Goal: Check status

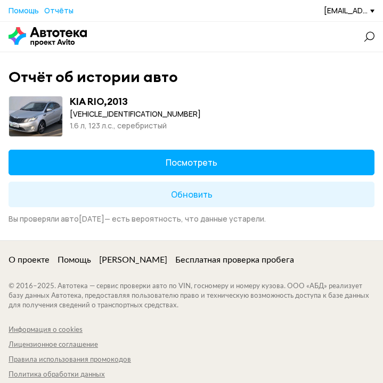
click at [365, 38] on span at bounding box center [369, 36] width 11 height 11
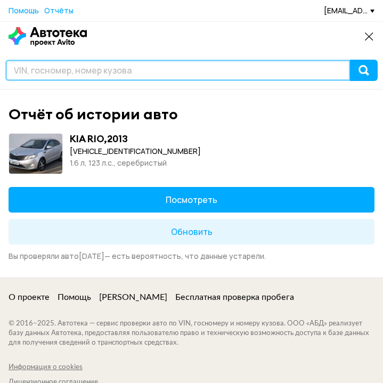
click at [191, 74] on input "text" at bounding box center [177, 70] width 345 height 21
click at [182, 78] on input "text" at bounding box center [177, 70] width 345 height 21
drag, startPoint x: 182, startPoint y: 78, endPoint x: -33, endPoint y: 76, distance: 214.7
click at [0, 76] on html "Помощь [EMAIL_ADDRESS][DOMAIN_NAME] Помощь Отчёты [EMAIL_ADDRESS][DOMAIN_NAME] …" at bounding box center [191, 244] width 383 height 488
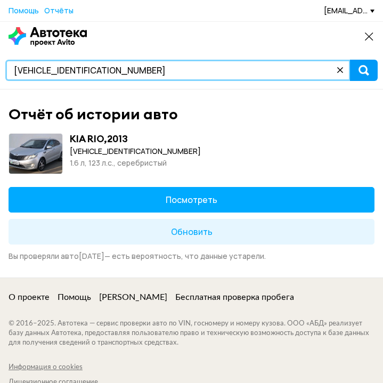
type input "[VEHICLE_IDENTIFICATION_NUMBER]"
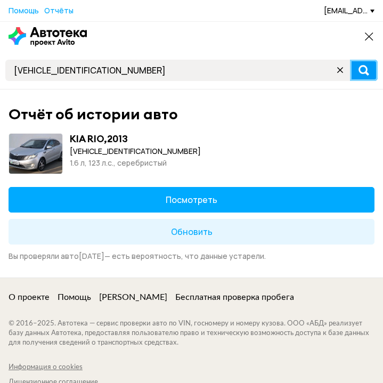
click at [371, 69] on button "submit" at bounding box center [364, 70] width 28 height 21
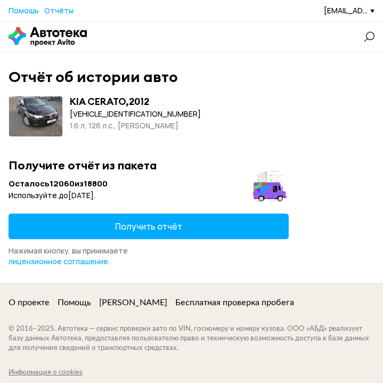
click at [115, 111] on div "[VEHICLE_IDENTIFICATION_NUMBER]" at bounding box center [131, 114] width 123 height 12
copy div "[VEHICLE_IDENTIFICATION_NUMBER]"
